Goal: Information Seeking & Learning: Learn about a topic

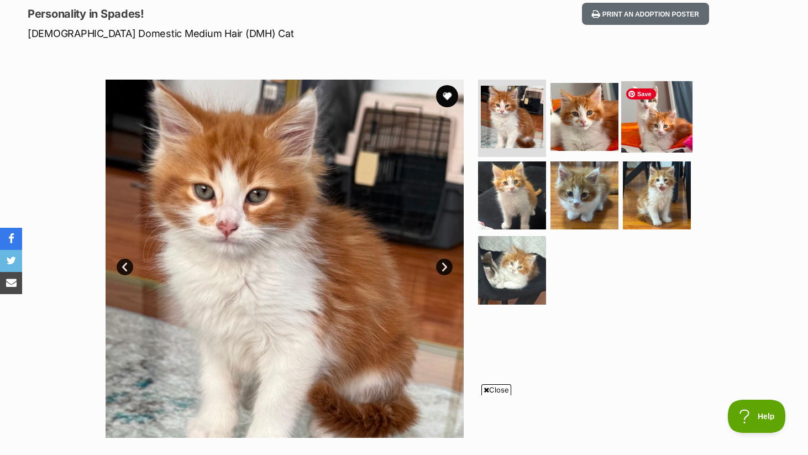
click at [642, 109] on img at bounding box center [656, 116] width 71 height 71
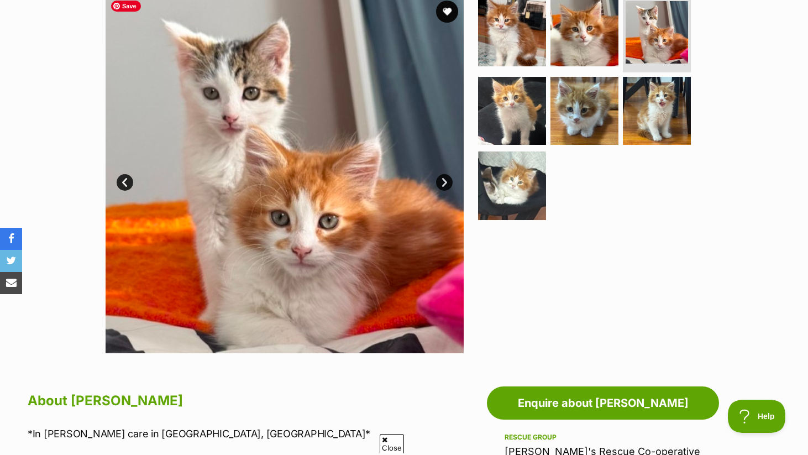
scroll to position [228, 0]
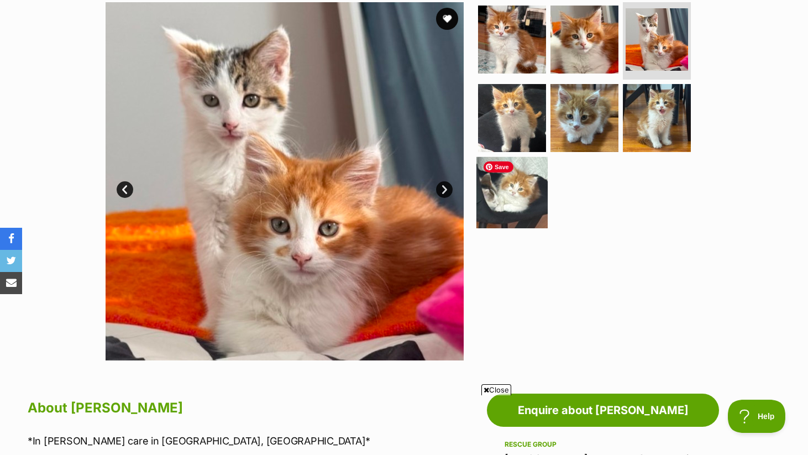
click at [504, 197] on img at bounding box center [511, 192] width 71 height 71
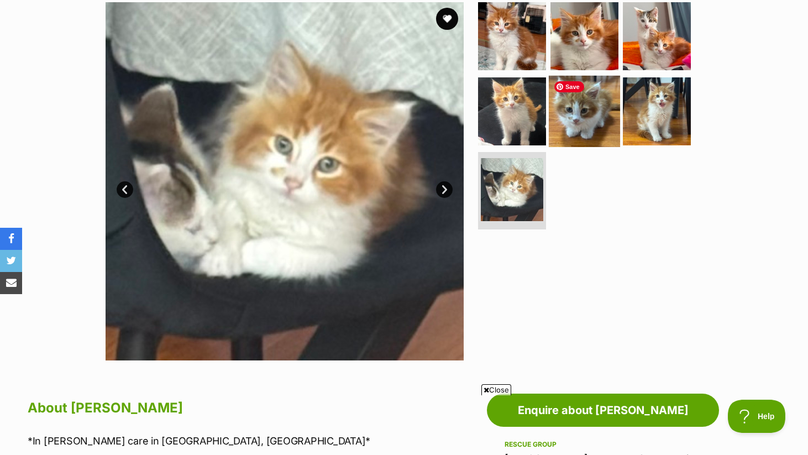
click at [571, 125] on img at bounding box center [583, 110] width 71 height 71
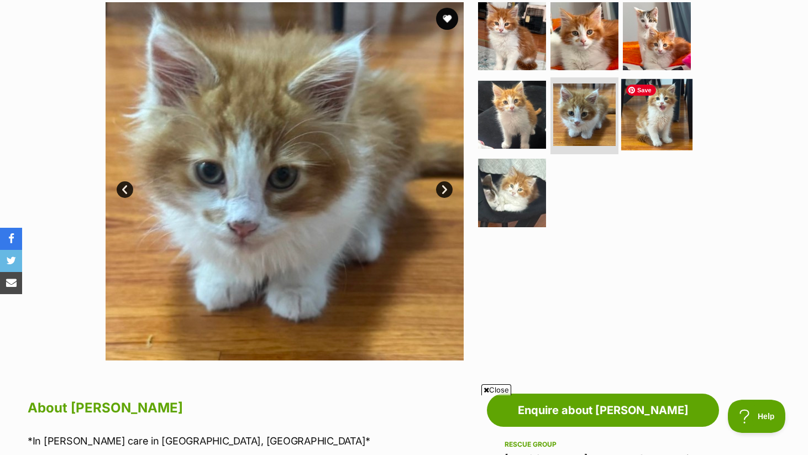
click at [656, 109] on img at bounding box center [656, 113] width 71 height 71
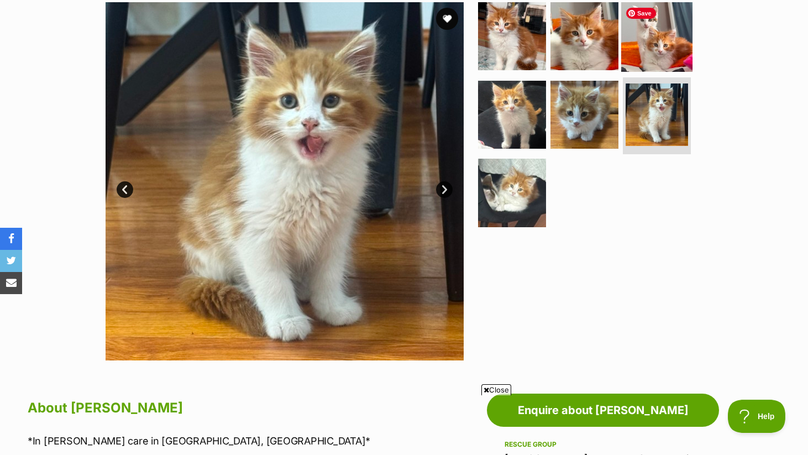
click at [661, 51] on img at bounding box center [656, 36] width 71 height 71
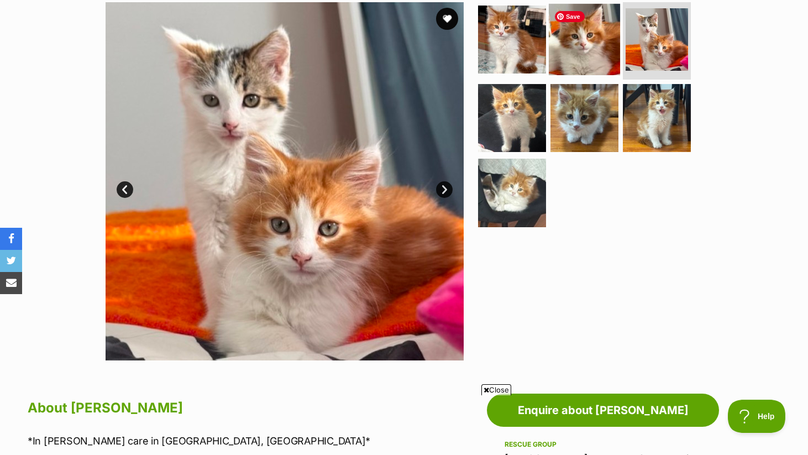
click at [577, 48] on img at bounding box center [583, 39] width 71 height 71
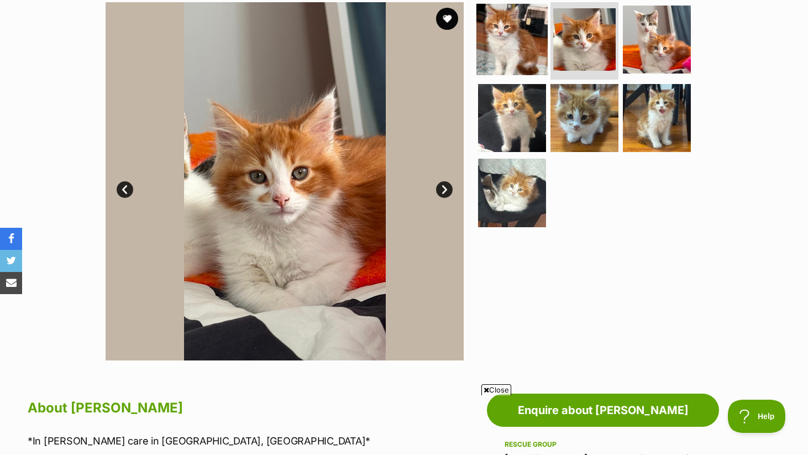
click at [518, 49] on img at bounding box center [511, 39] width 71 height 71
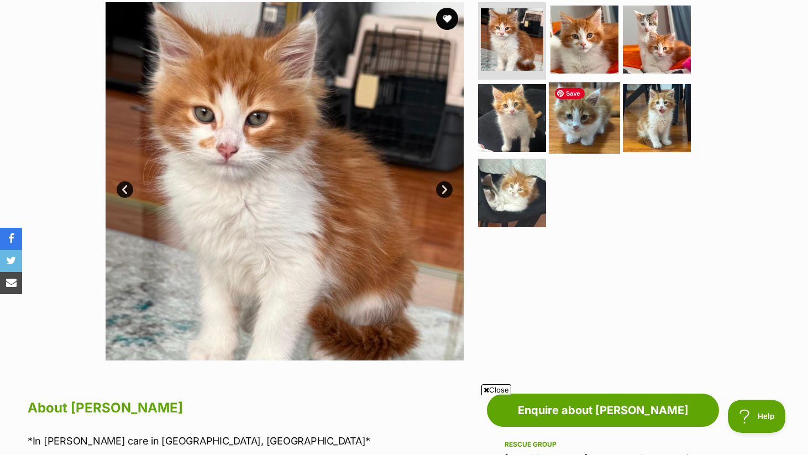
scroll to position [220, 0]
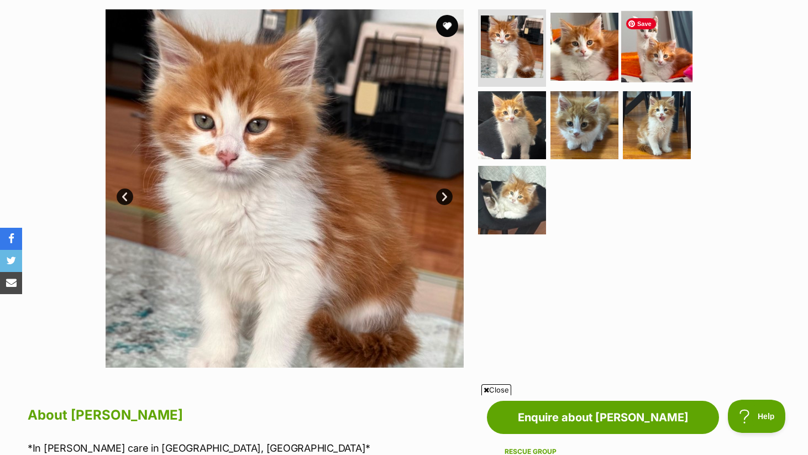
click at [664, 50] on img at bounding box center [656, 46] width 71 height 71
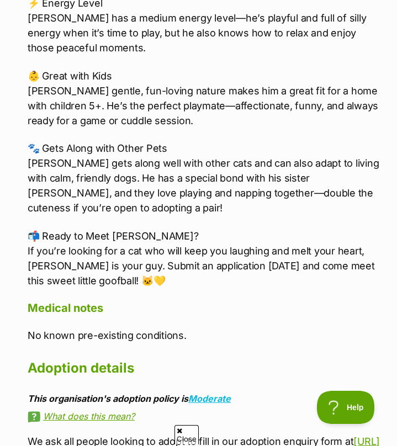
scroll to position [0, 0]
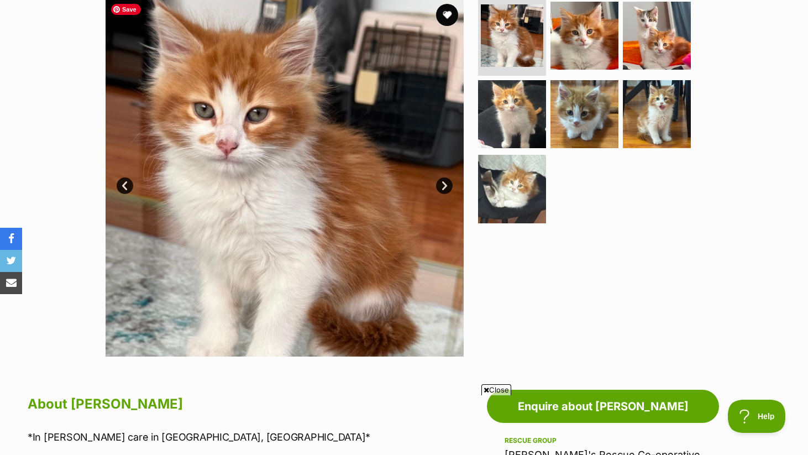
scroll to position [236, 0]
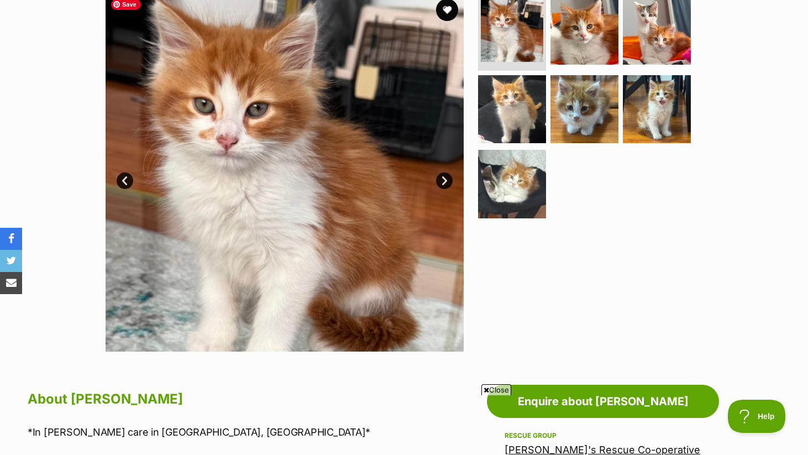
click at [446, 175] on link "Next" at bounding box center [444, 180] width 17 height 17
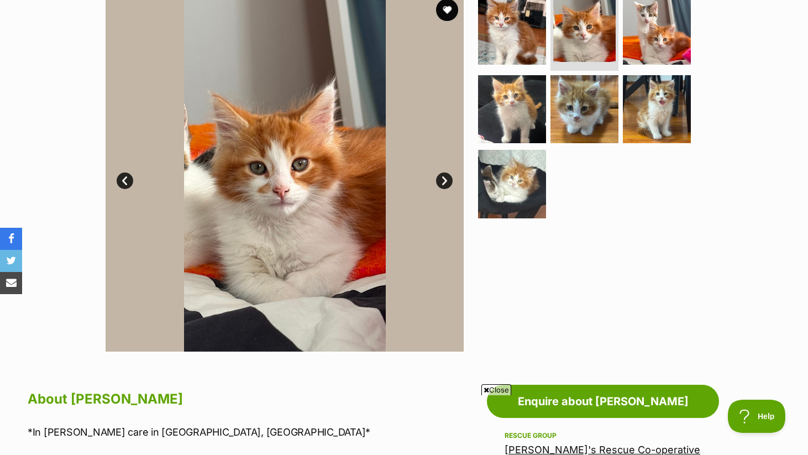
click at [445, 181] on link "Next" at bounding box center [444, 180] width 17 height 17
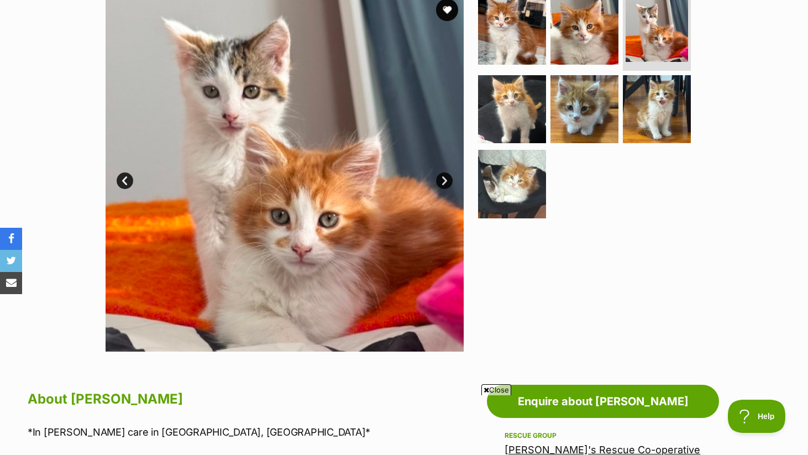
click at [445, 181] on link "Next" at bounding box center [444, 180] width 17 height 17
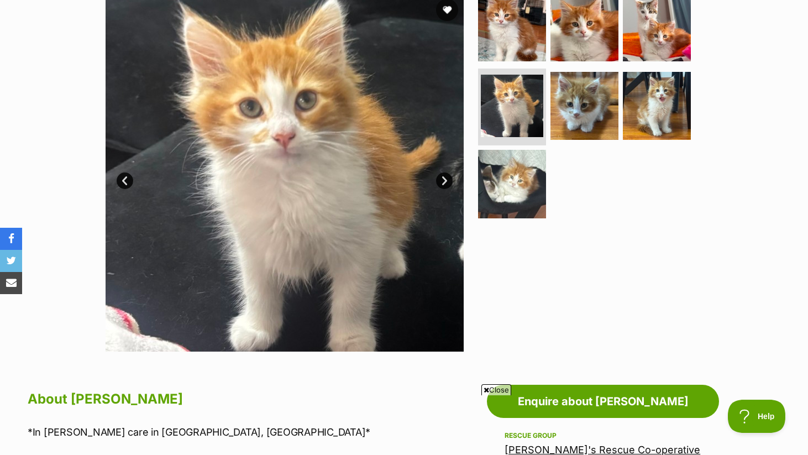
click at [444, 181] on link "Next" at bounding box center [444, 180] width 17 height 17
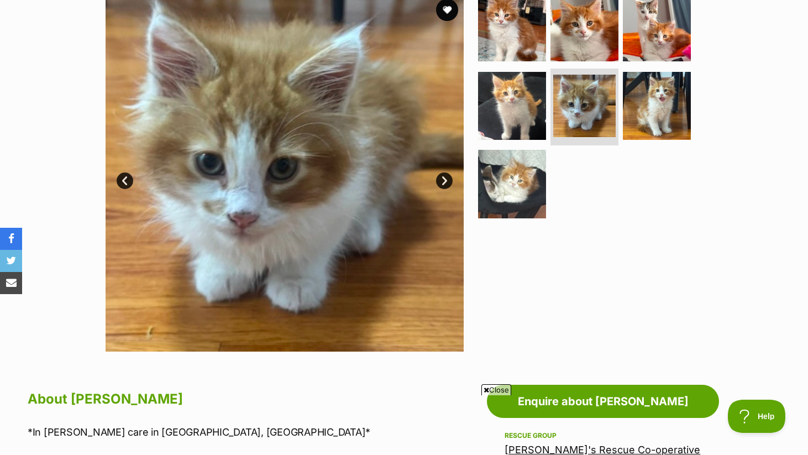
click at [444, 181] on link "Next" at bounding box center [444, 180] width 17 height 17
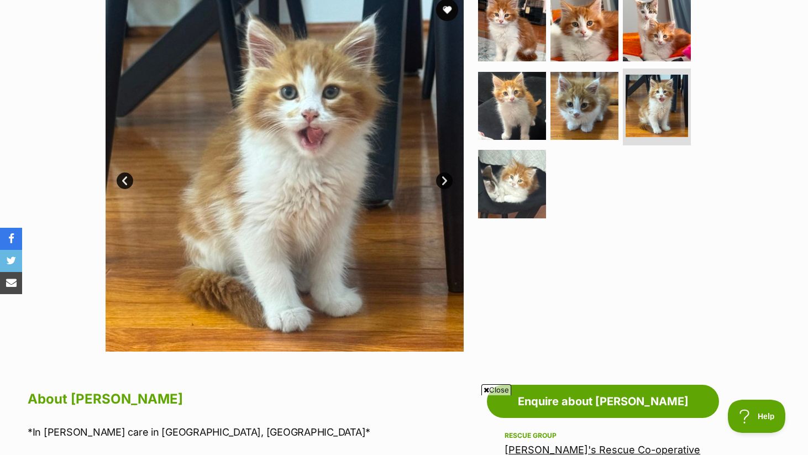
click at [443, 180] on link "Next" at bounding box center [444, 180] width 17 height 17
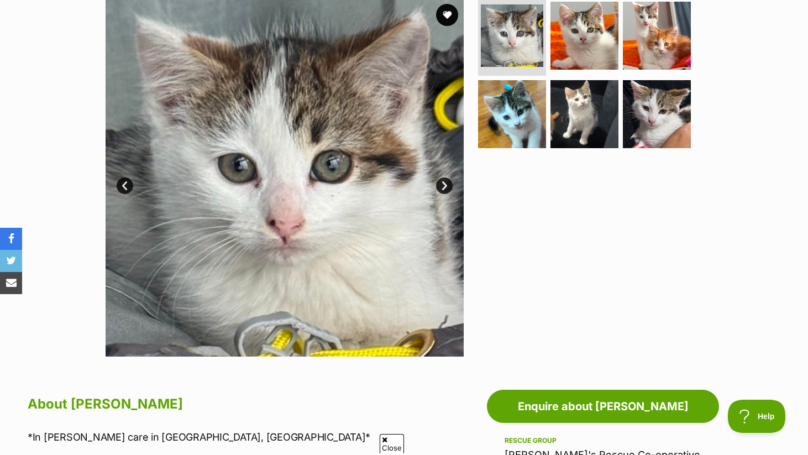
click at [447, 182] on link "Next" at bounding box center [444, 185] width 17 height 17
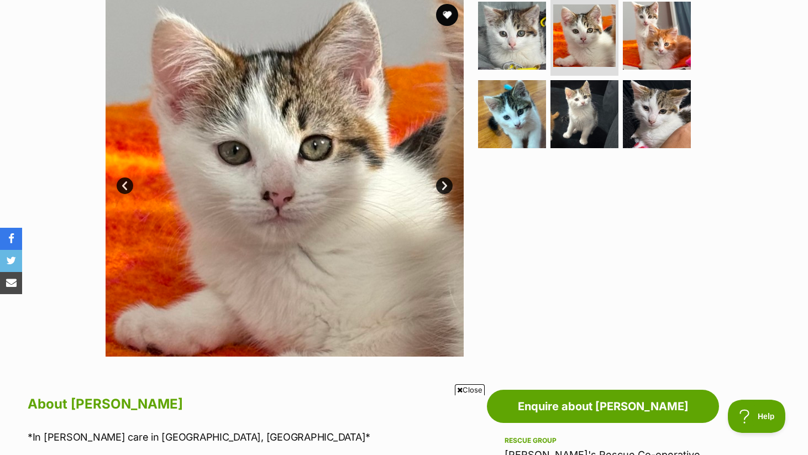
click at [447, 182] on link "Next" at bounding box center [444, 185] width 17 height 17
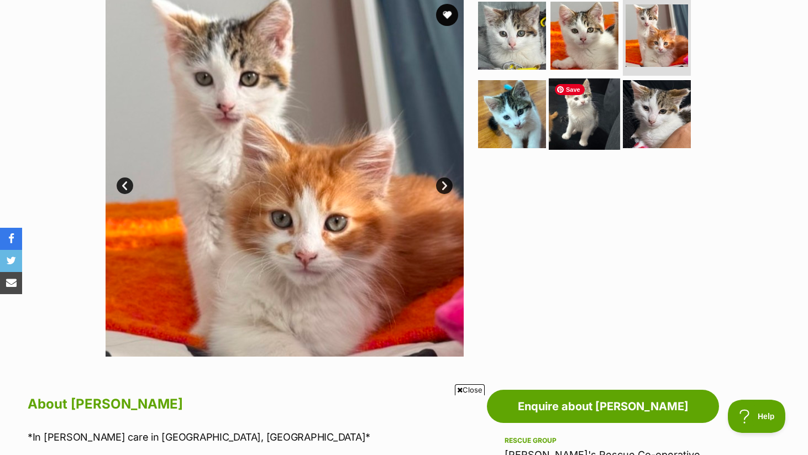
click at [597, 119] on img at bounding box center [583, 113] width 71 height 71
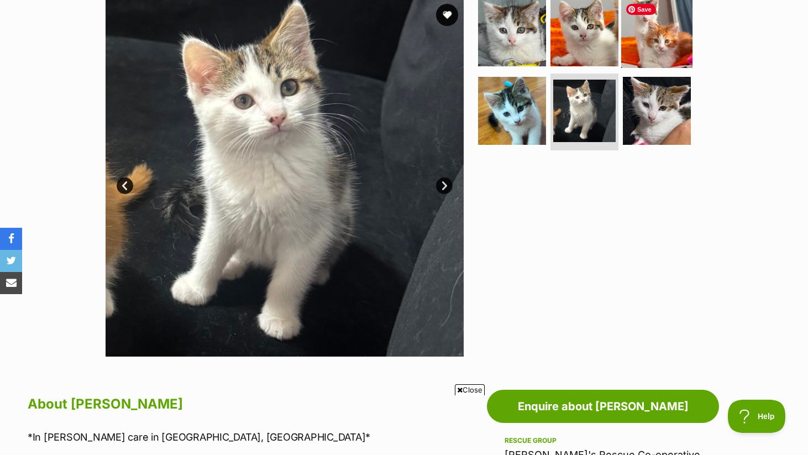
click at [663, 41] on img at bounding box center [656, 32] width 71 height 71
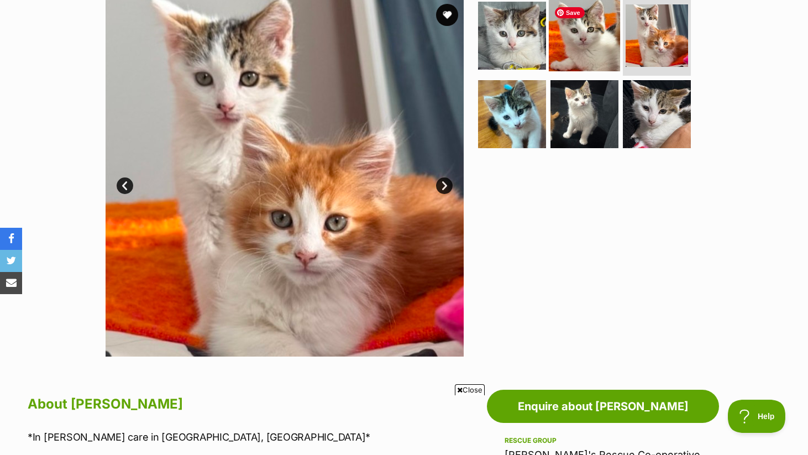
click at [599, 38] on img at bounding box center [583, 35] width 71 height 71
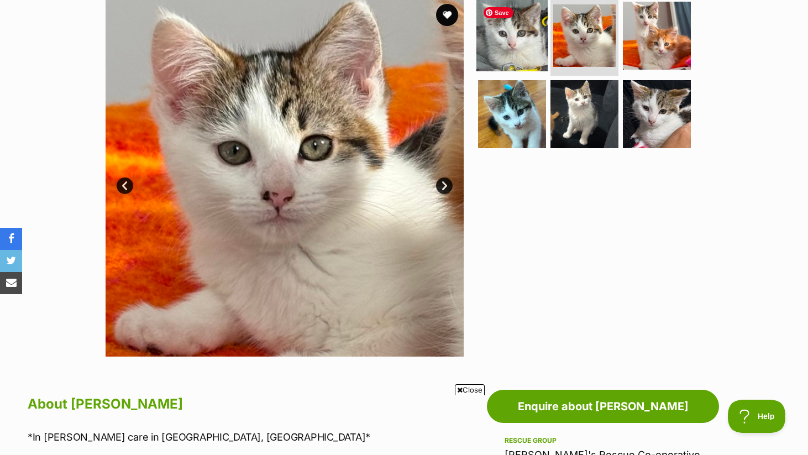
click at [518, 46] on img at bounding box center [511, 35] width 71 height 71
